Goal: Find specific page/section: Find specific page/section

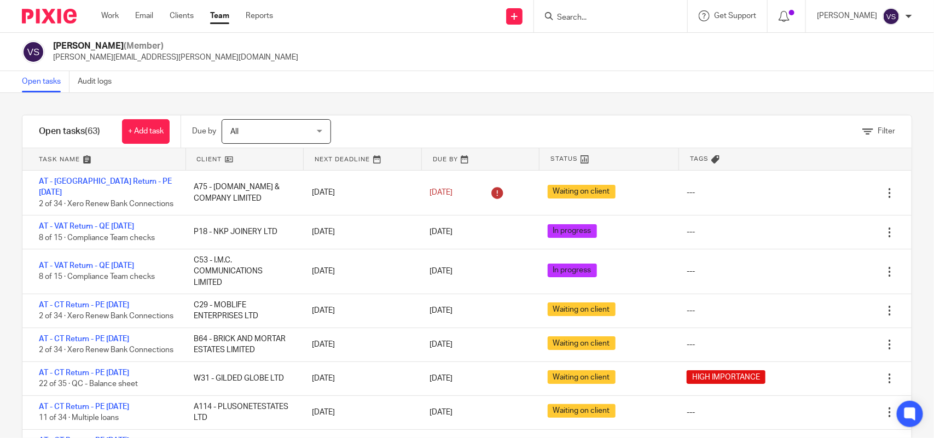
scroll to position [1642, 0]
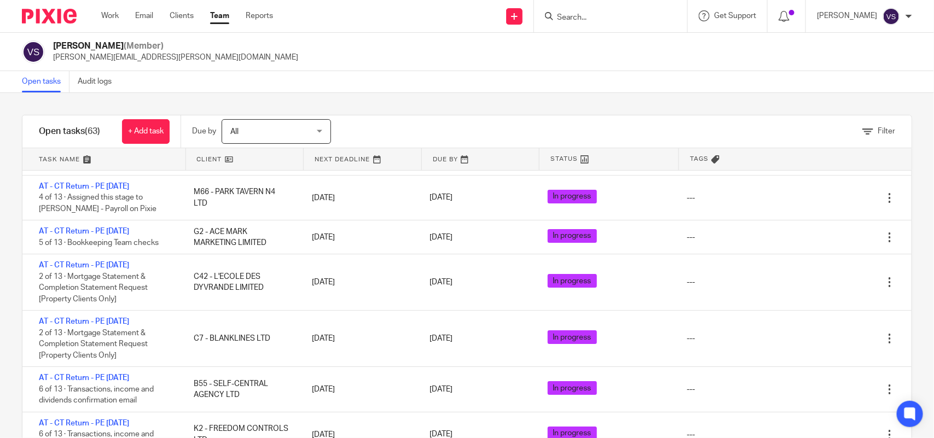
click at [635, 13] on input "Search" at bounding box center [605, 18] width 99 height 10
paste input "602918"
drag, startPoint x: 623, startPoint y: 14, endPoint x: 567, endPoint y: 13, distance: 55.9
click at [567, 13] on input "602918" at bounding box center [605, 18] width 99 height 10
type input "6"
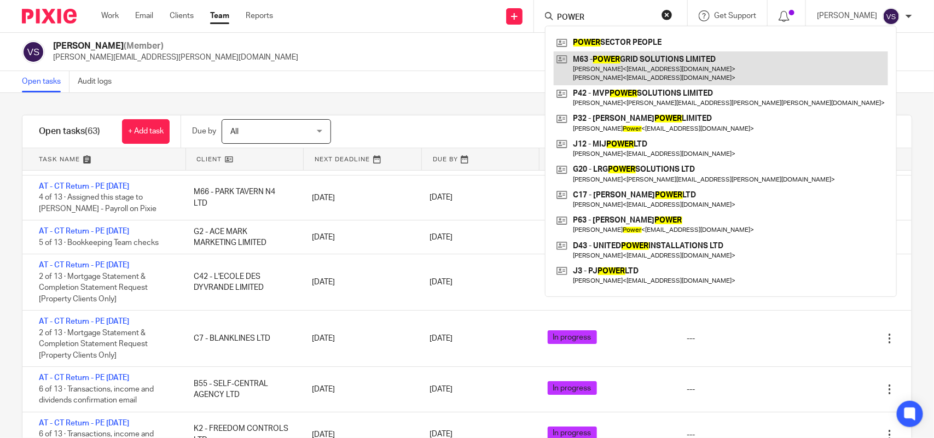
type input "POWER"
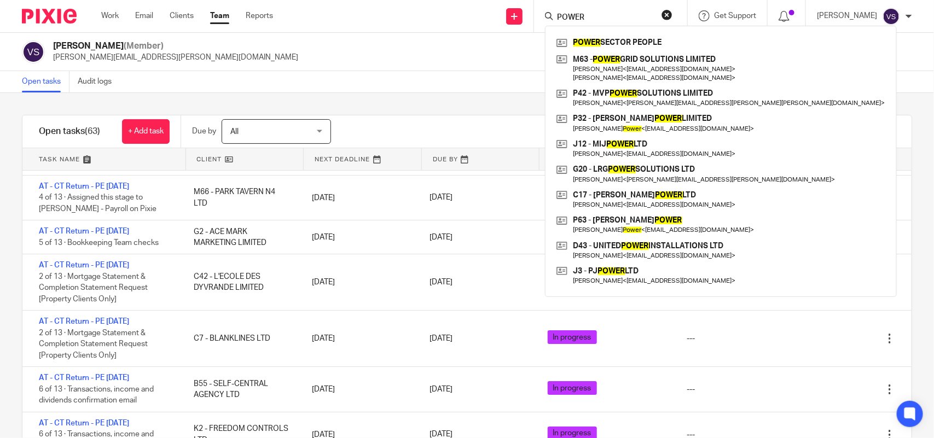
click at [323, 67] on div "Vaibhav Solanki (Member) vaibhav.solanki@confiancebizsol.com" at bounding box center [467, 52] width 934 height 38
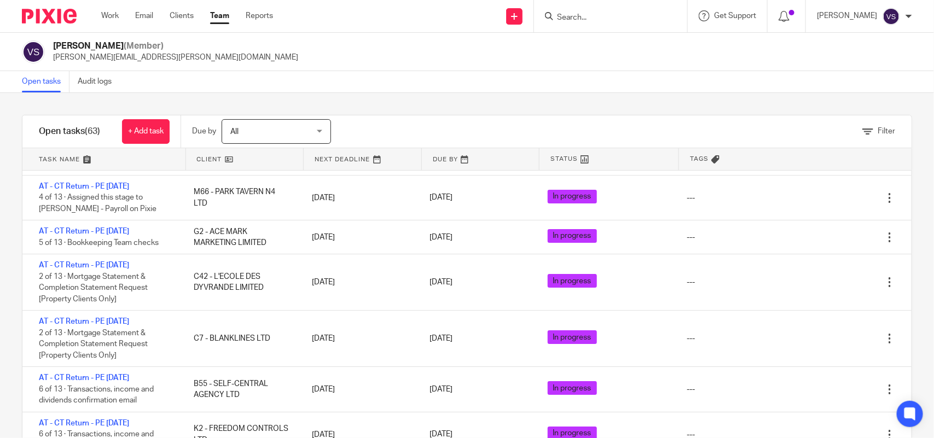
click at [425, 118] on div "Filter" at bounding box center [634, 131] width 553 height 32
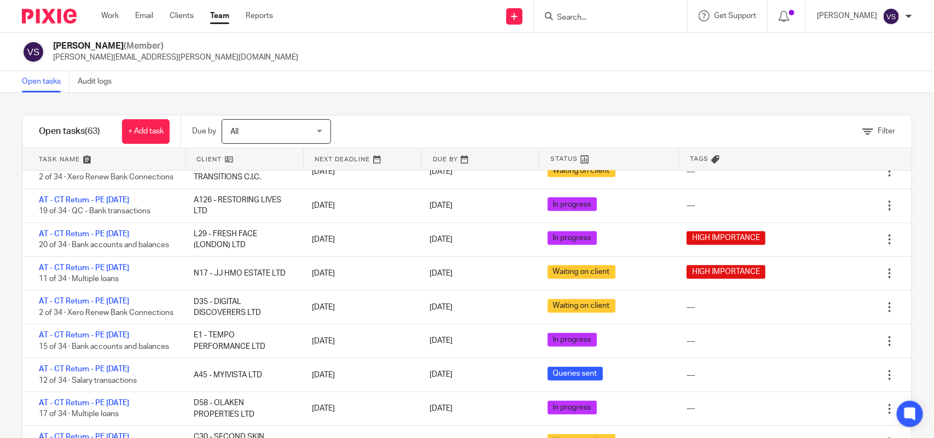
scroll to position [0, 0]
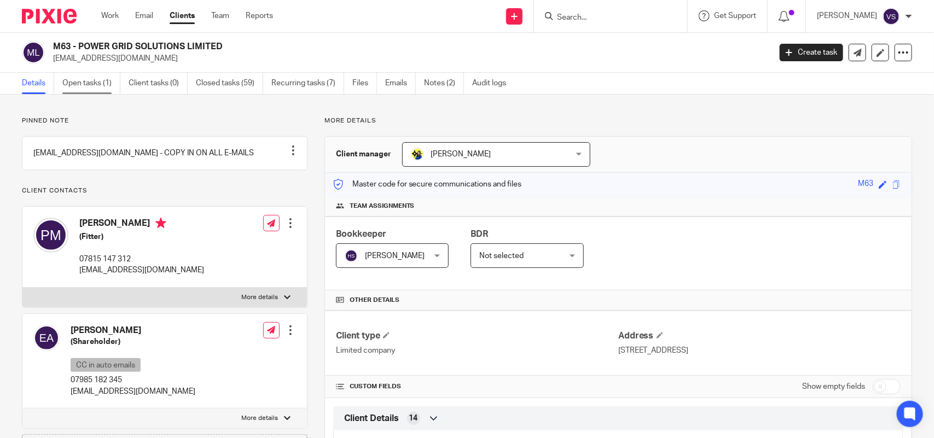
click at [86, 85] on link "Open tasks (1)" at bounding box center [91, 83] width 58 height 21
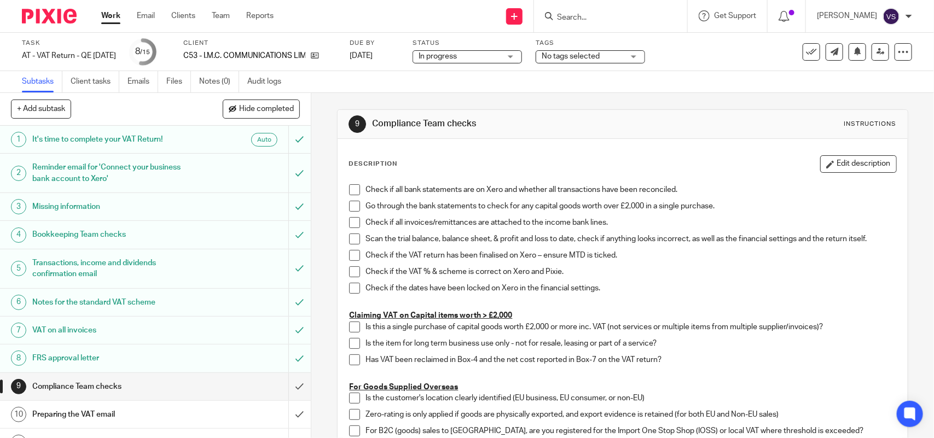
click at [590, 18] on input "Search" at bounding box center [605, 18] width 99 height 10
paste input "A1 JEWELLERY LIMITED"
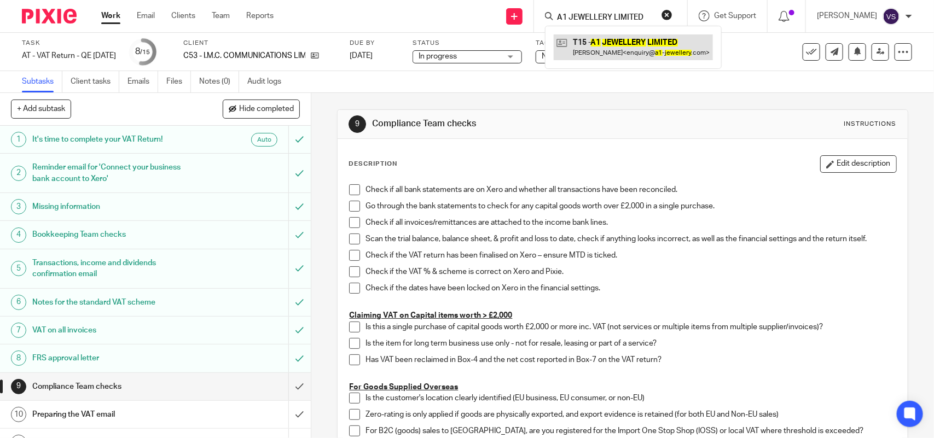
type input "A1 JEWELLERY LIMITED"
click at [671, 13] on button "reset" at bounding box center [667, 14] width 11 height 11
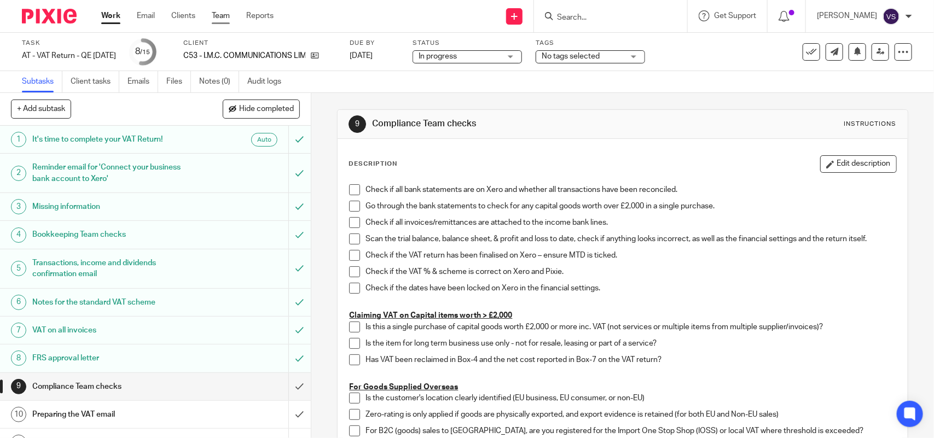
click at [217, 19] on link "Team" at bounding box center [221, 15] width 18 height 11
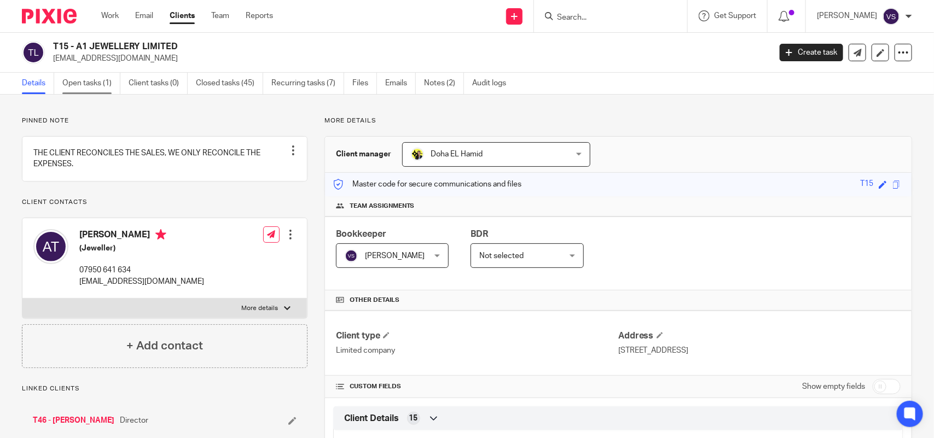
click at [89, 78] on link "Open tasks (1)" at bounding box center [91, 83] width 58 height 21
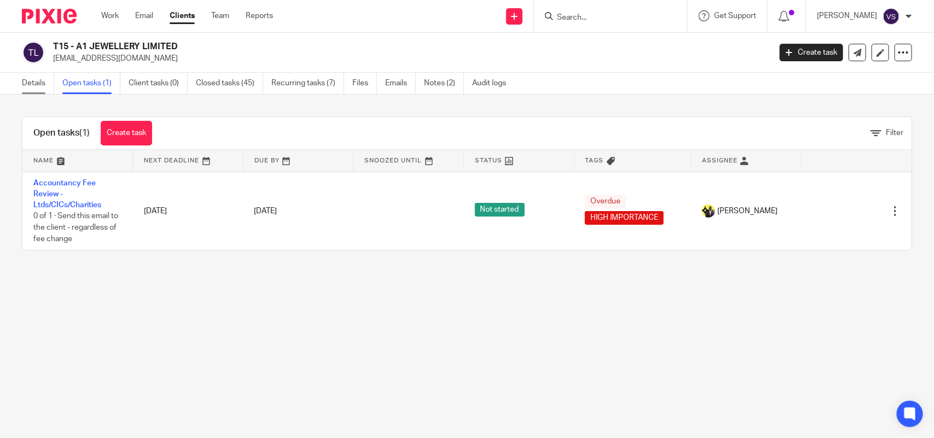
click at [33, 81] on link "Details" at bounding box center [38, 83] width 32 height 21
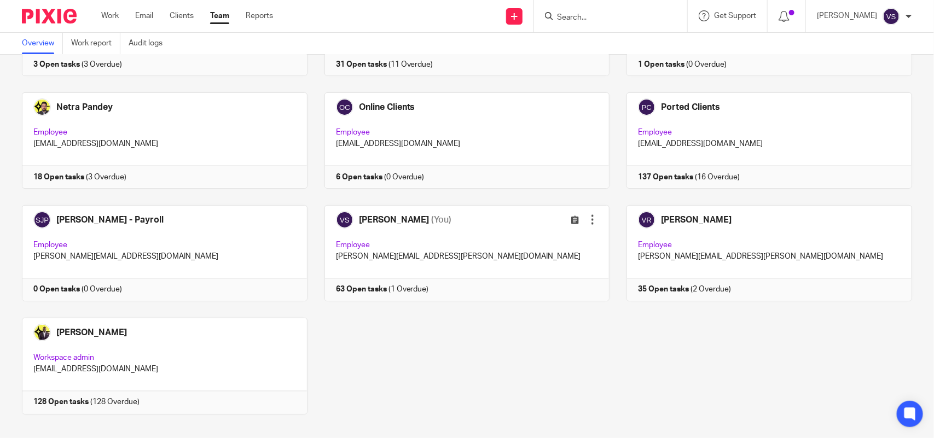
scroll to position [720, 0]
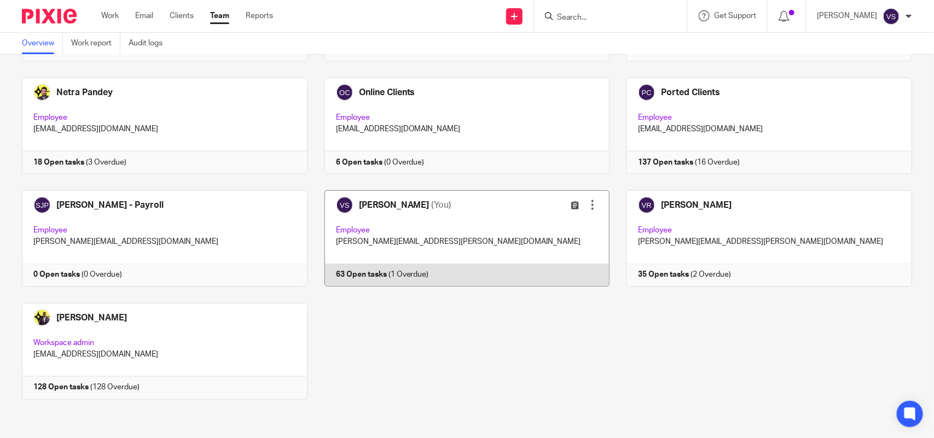
click at [510, 214] on link at bounding box center [459, 238] width 303 height 96
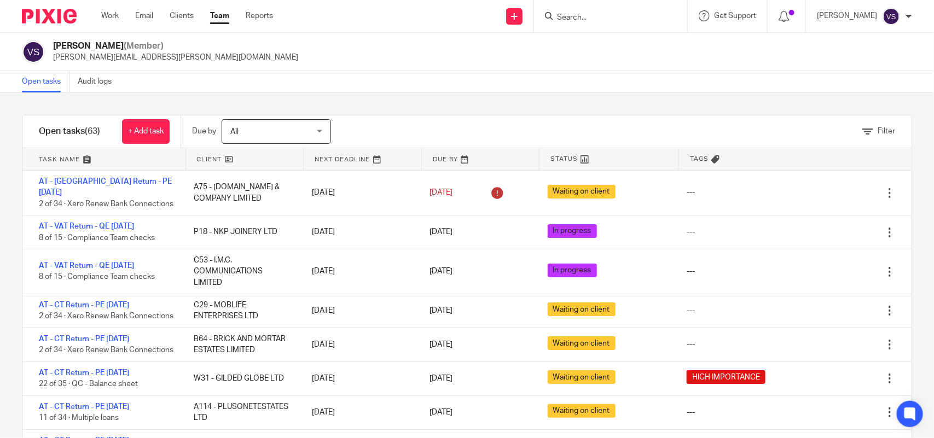
click at [606, 18] on input "Search" at bounding box center [605, 18] width 99 height 10
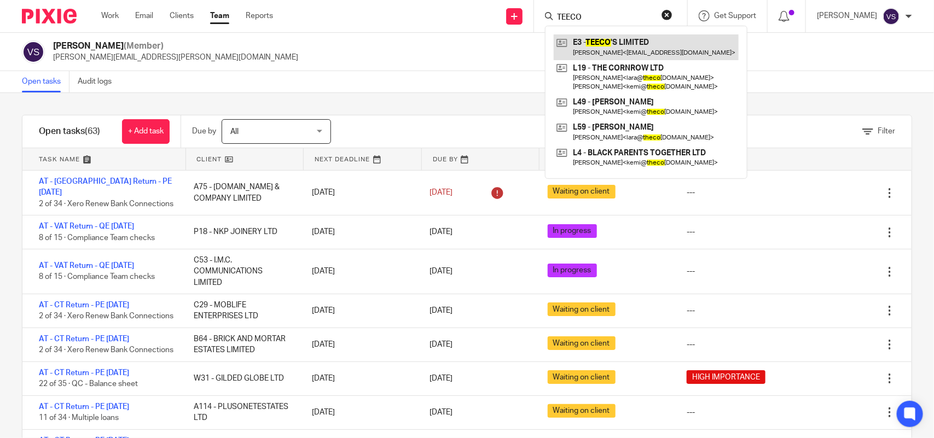
type input "TEECO"
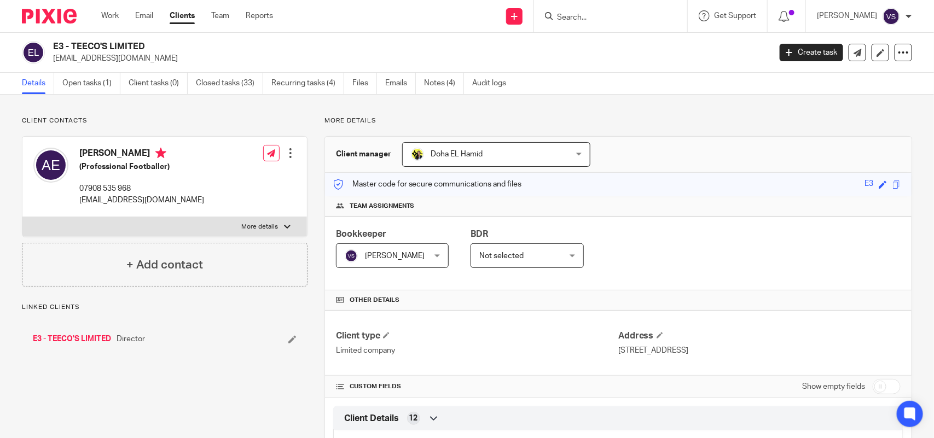
drag, startPoint x: 71, startPoint y: 44, endPoint x: 151, endPoint y: 44, distance: 79.9
click at [151, 44] on h2 "E3 - TEECO'S LIMITED" at bounding box center [337, 46] width 568 height 11
copy h2 "TEECO'S LIMITED"
click at [378, 47] on h2 "E3 - TEECO'S LIMITED" at bounding box center [337, 46] width 568 height 11
click at [223, 13] on link "Team" at bounding box center [220, 15] width 18 height 11
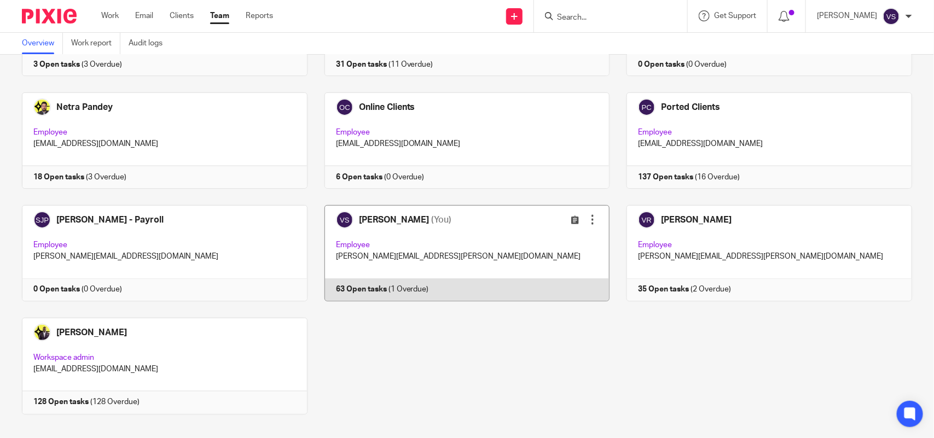
scroll to position [720, 0]
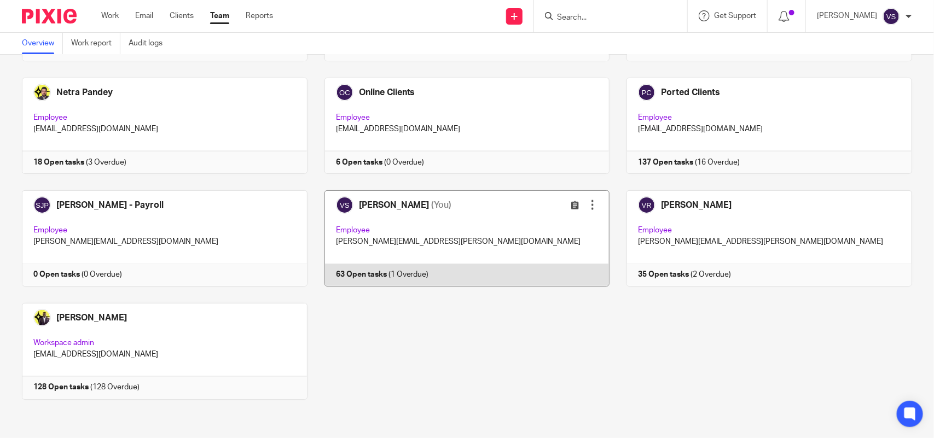
click at [409, 244] on link at bounding box center [459, 238] width 303 height 96
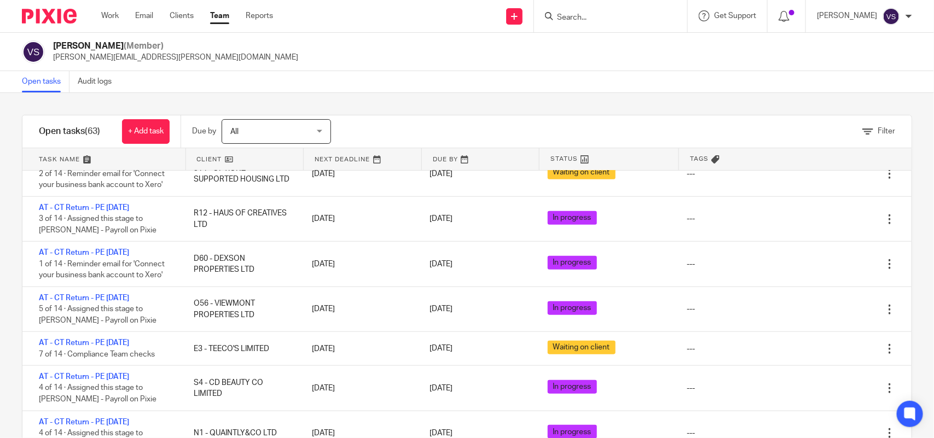
scroll to position [40, 0]
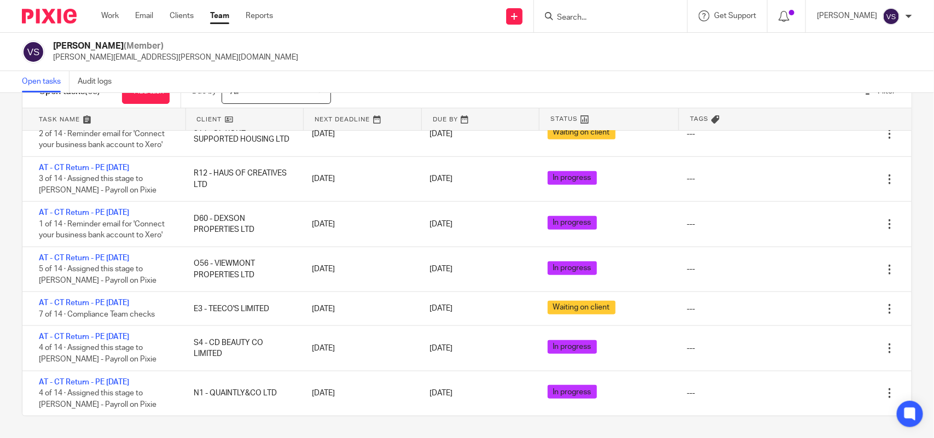
click at [598, 15] on input "Search" at bounding box center [605, 18] width 99 height 10
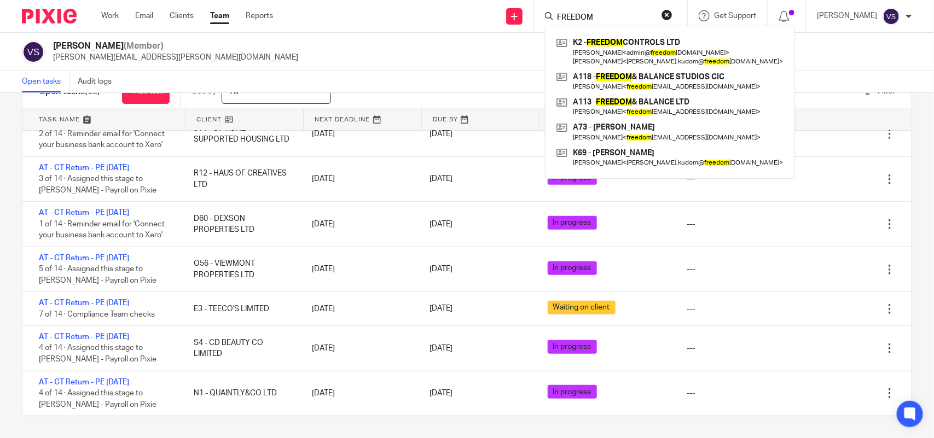
type input "FREEDOM"
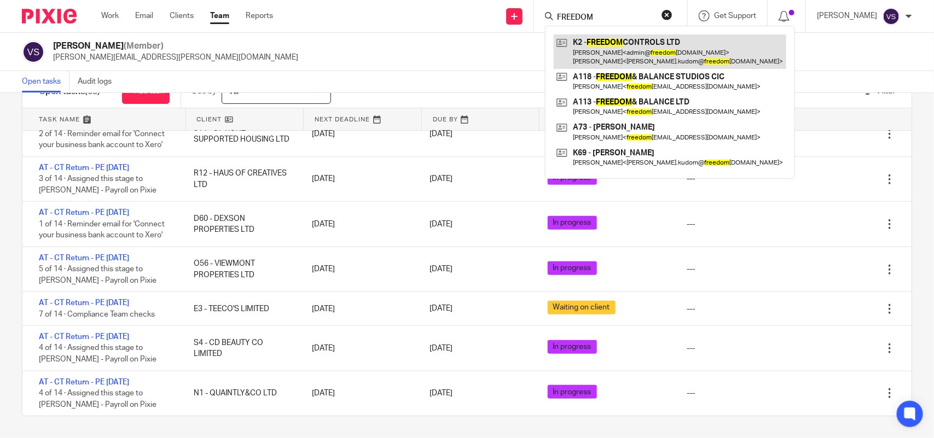
click at [637, 39] on link at bounding box center [670, 51] width 233 height 34
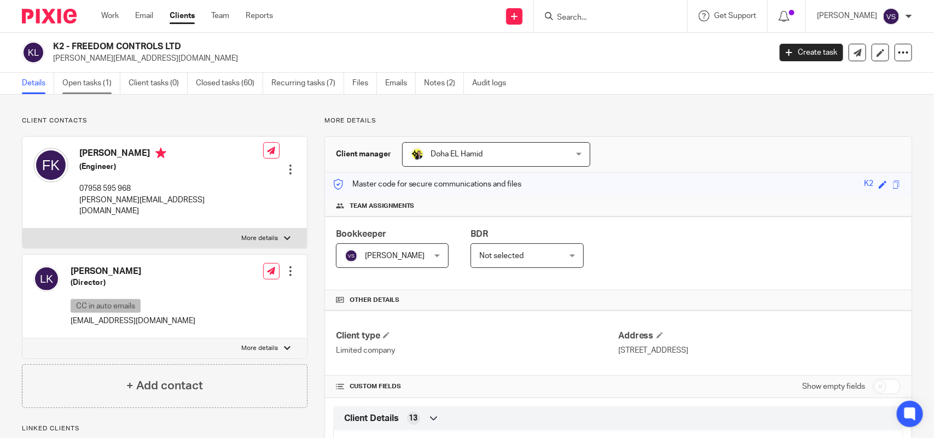
click at [100, 78] on link "Open tasks (1)" at bounding box center [91, 83] width 58 height 21
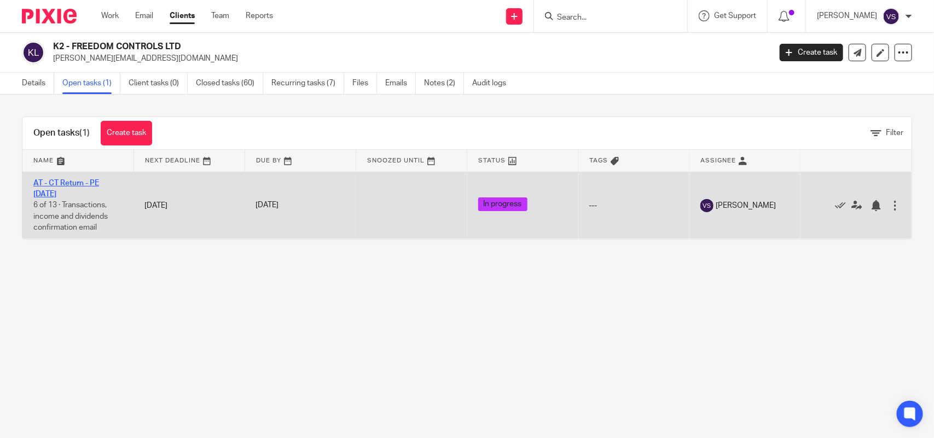
click at [85, 180] on link "AT - CT Return - PE [DATE]" at bounding box center [66, 189] width 66 height 19
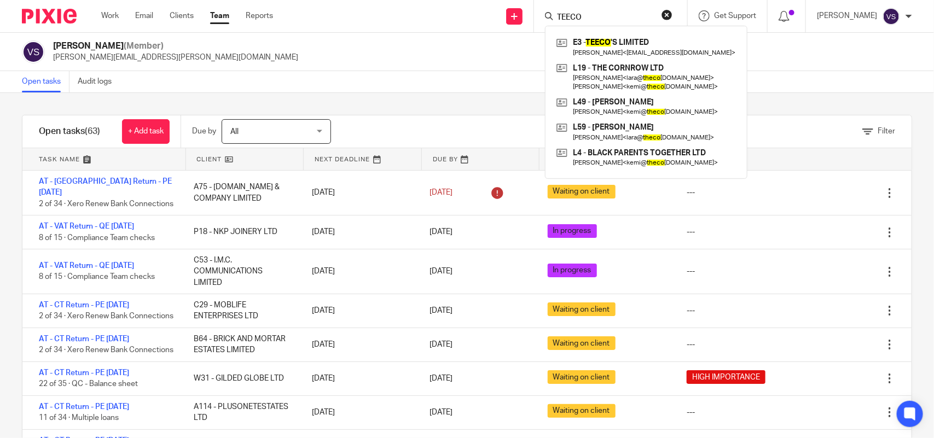
click at [350, 30] on div "Send new email Create task Add client Request signature TEECO E3 - TEECO 'S LIM…" at bounding box center [612, 16] width 645 height 32
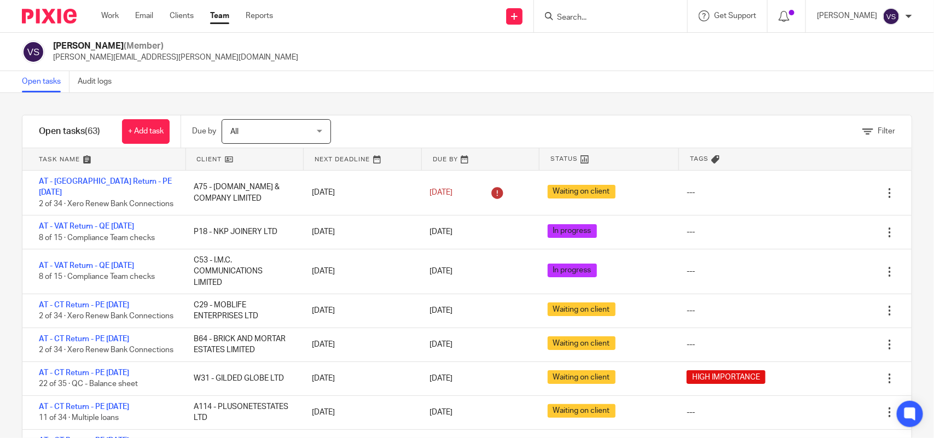
click at [422, 83] on div "Open tasks Audit logs" at bounding box center [467, 82] width 934 height 22
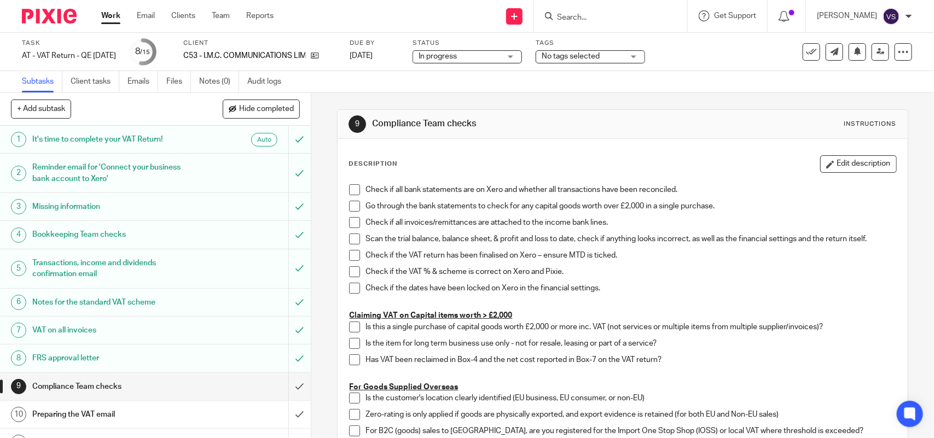
click at [510, 91] on div "Subtasks Client tasks Emails Files Notes (0) Audit logs" at bounding box center [467, 82] width 934 height 22
